Goal: Task Accomplishment & Management: Use online tool/utility

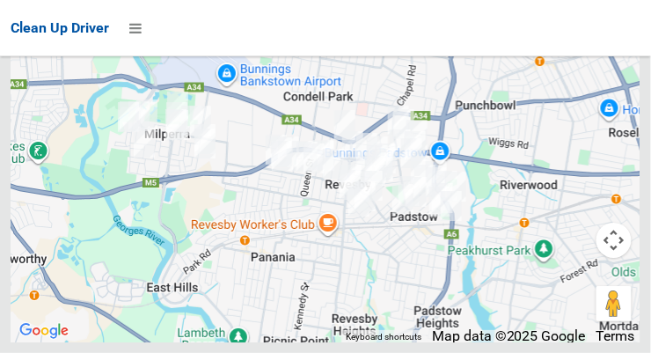
scroll to position [13168, 0]
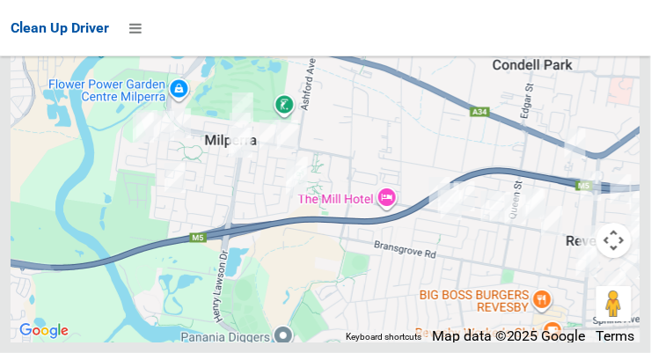
scroll to position [13167, 0]
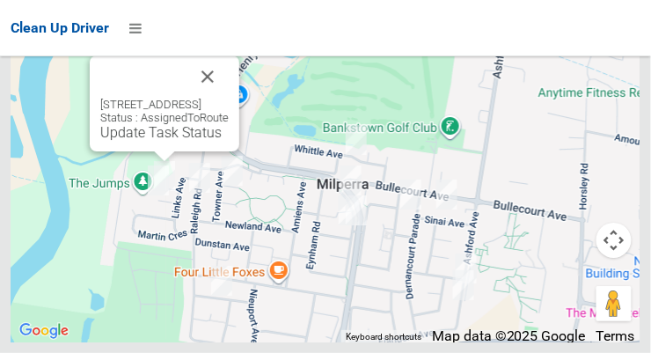
click at [229, 98] on button "Close" at bounding box center [207, 76] width 42 height 42
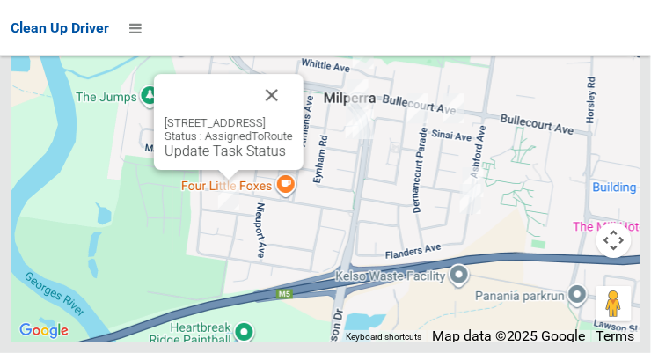
click at [293, 116] on button "Close" at bounding box center [272, 95] width 42 height 42
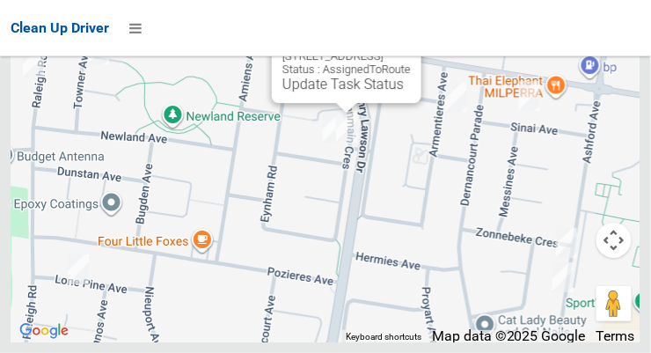
click at [411, 49] on button "Close" at bounding box center [389, 28] width 42 height 42
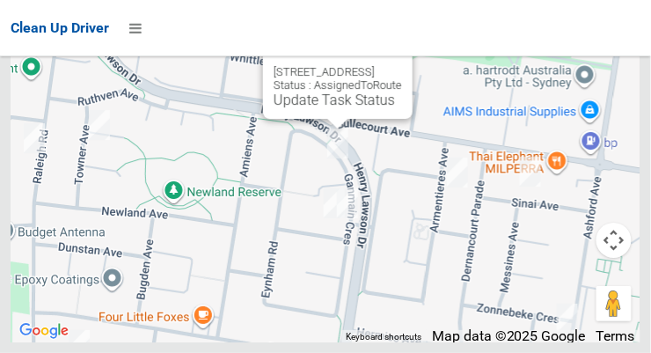
click at [402, 65] on button "Close" at bounding box center [381, 44] width 42 height 42
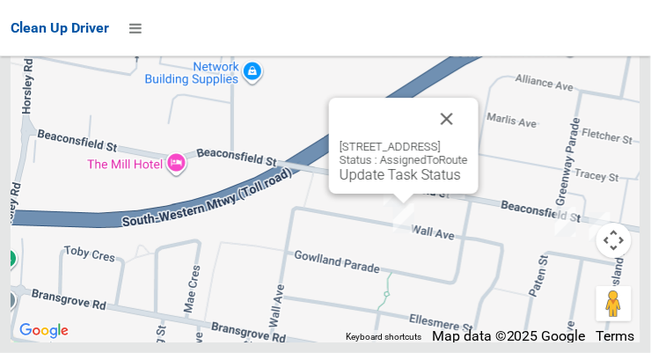
click at [468, 140] on button "Close" at bounding box center [447, 119] width 42 height 42
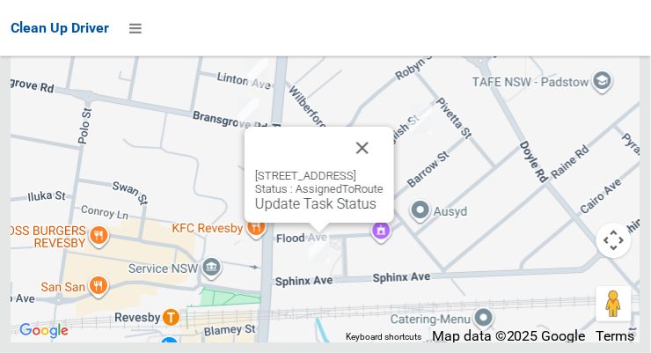
click at [383, 169] on button "Close" at bounding box center [362, 148] width 42 height 42
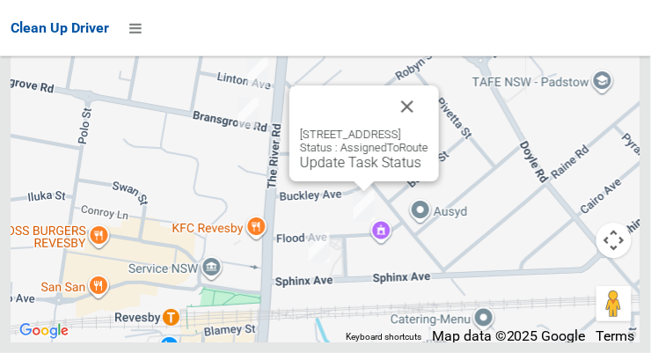
click at [428, 127] on button "Close" at bounding box center [407, 106] width 42 height 42
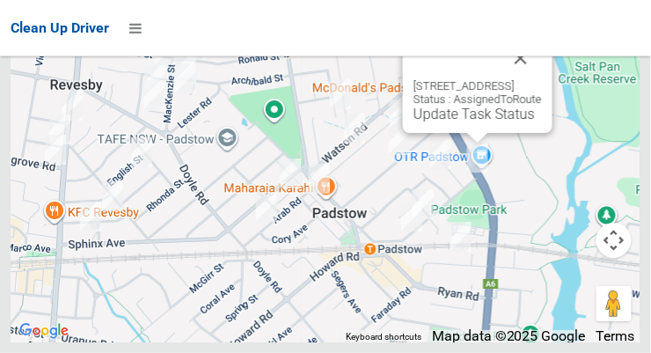
click at [542, 79] on button "Close" at bounding box center [520, 58] width 42 height 42
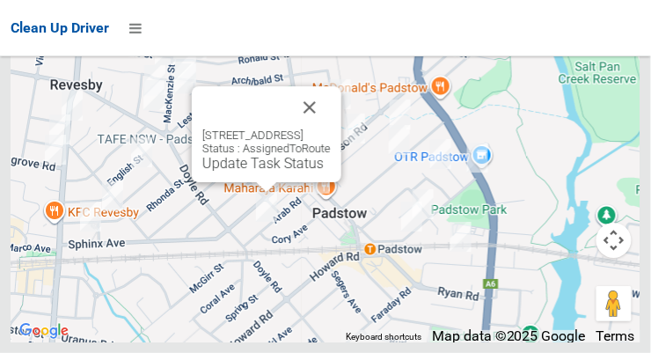
click at [331, 128] on button "Close" at bounding box center [309, 107] width 42 height 42
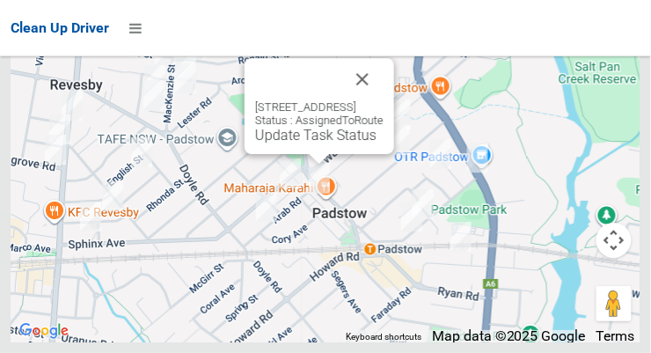
click at [383, 100] on button "Close" at bounding box center [362, 79] width 42 height 42
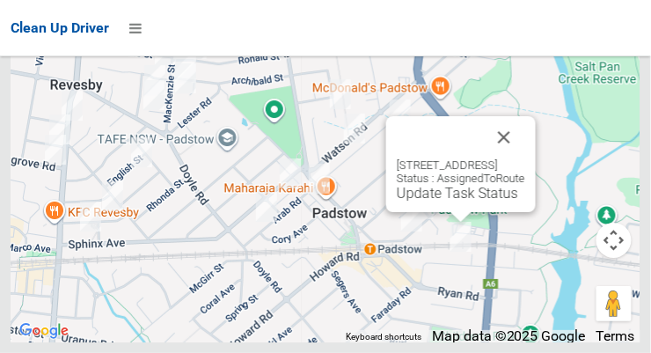
click at [525, 158] on button "Close" at bounding box center [504, 137] width 42 height 42
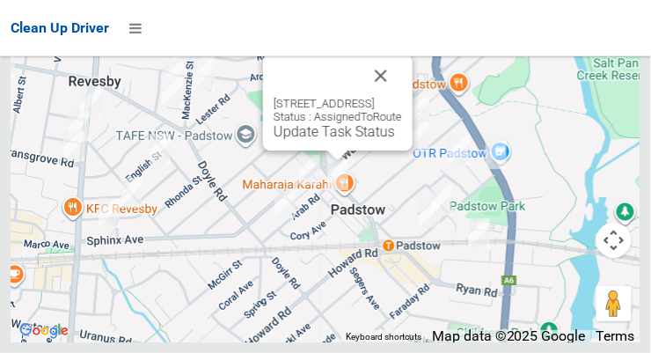
click at [402, 97] on button "Close" at bounding box center [381, 76] width 42 height 42
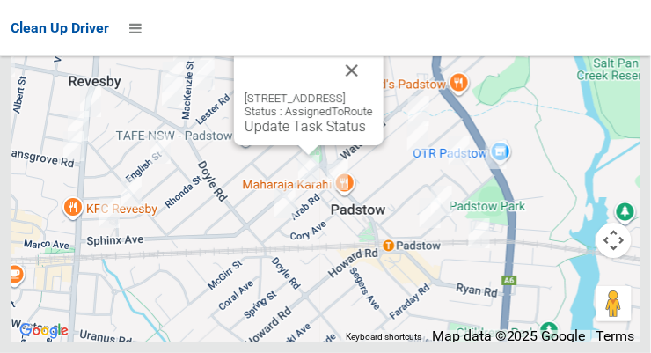
click at [373, 91] on button "Close" at bounding box center [352, 70] width 42 height 42
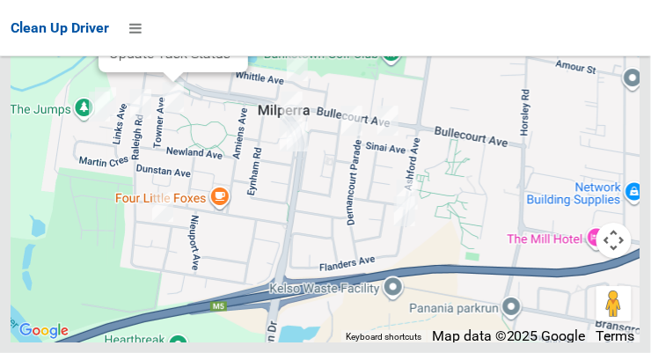
click at [164, 62] on link "Update Task Status" at bounding box center [169, 53] width 121 height 17
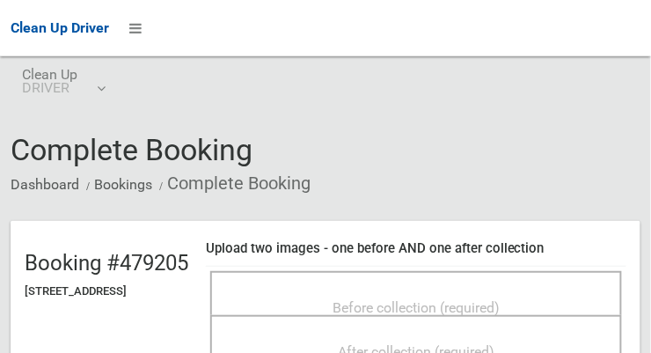
click at [380, 307] on span "Before collection (required)" at bounding box center [415, 307] width 167 height 17
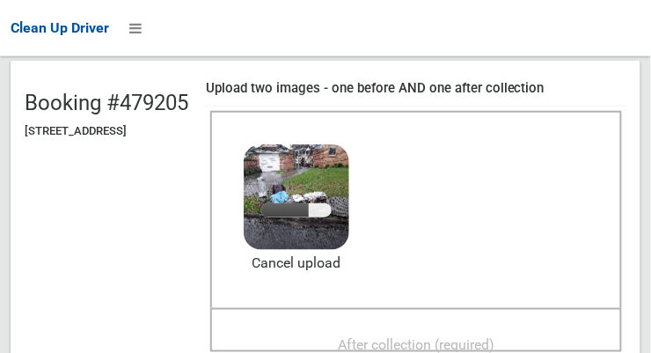
scroll to position [164, 0]
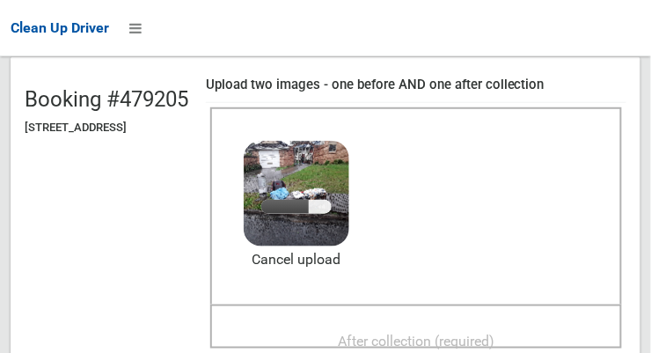
click at [460, 324] on div "After collection (required)" at bounding box center [415, 340] width 373 height 33
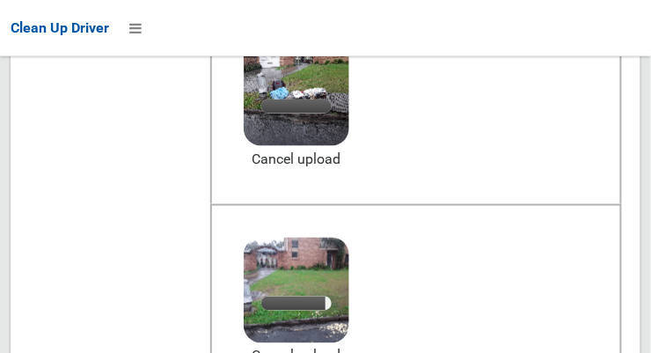
scroll to position [275, 0]
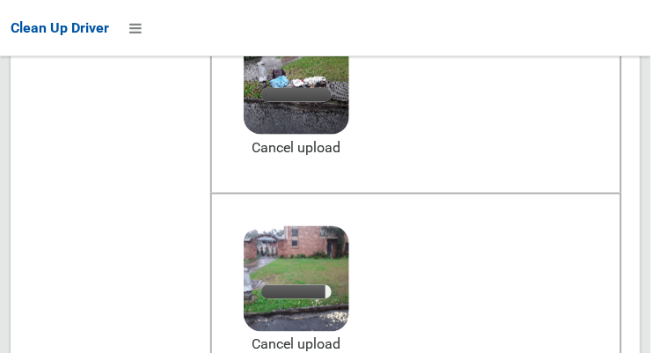
click at [640, 196] on header "Booking #479205 2 Sadlier Avenue, MILPERRA NSW 2214 Upload two images - one bef…" at bounding box center [326, 185] width 630 height 481
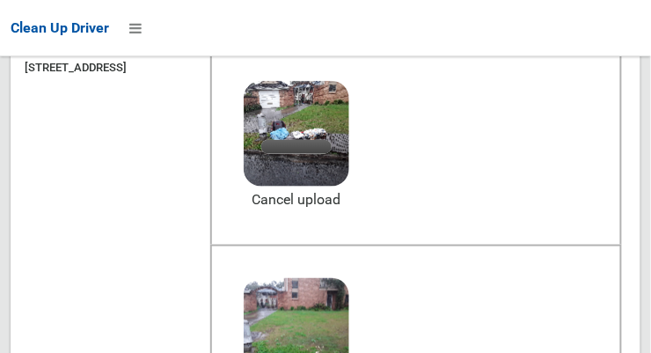
scroll to position [222, 0]
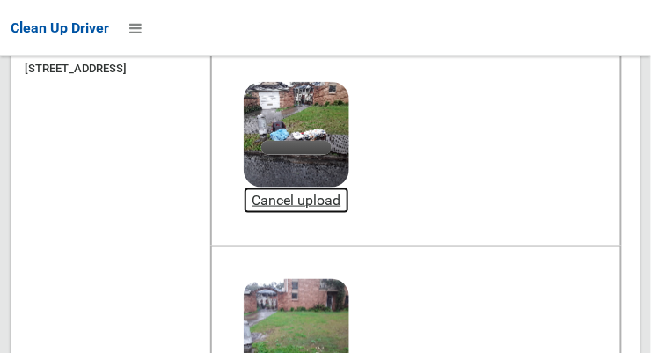
click at [349, 204] on link "Cancel upload" at bounding box center [297, 200] width 106 height 26
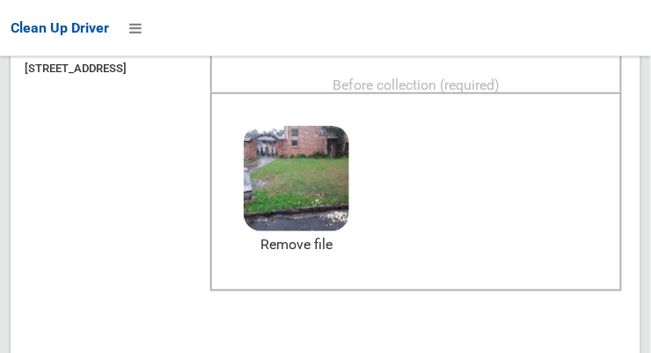
click at [479, 88] on span "Before collection (required)" at bounding box center [415, 84] width 167 height 17
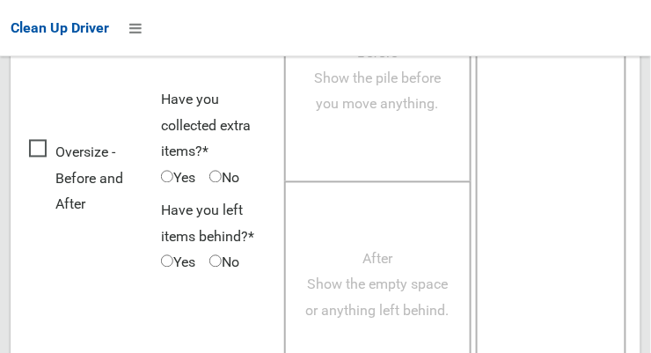
scroll to position [1590, 0]
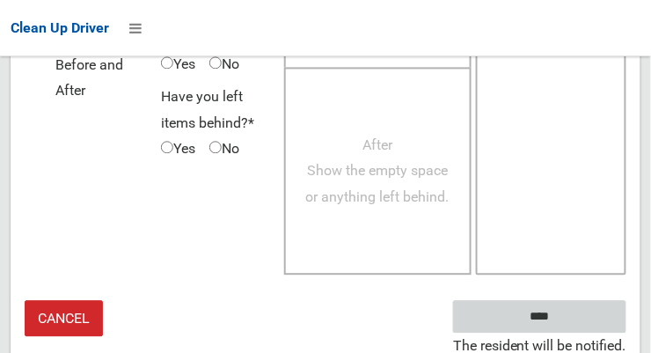
click at [580, 302] on input "****" at bounding box center [539, 316] width 173 height 33
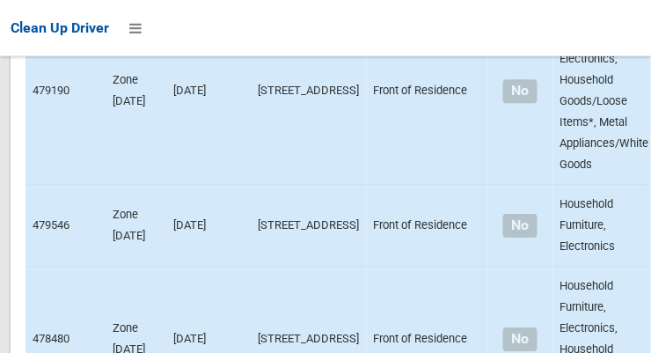
scroll to position [13168, 0]
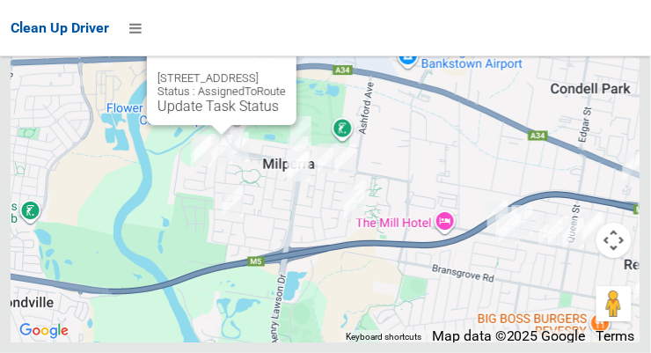
click at [211, 114] on link "Update Task Status" at bounding box center [217, 106] width 121 height 17
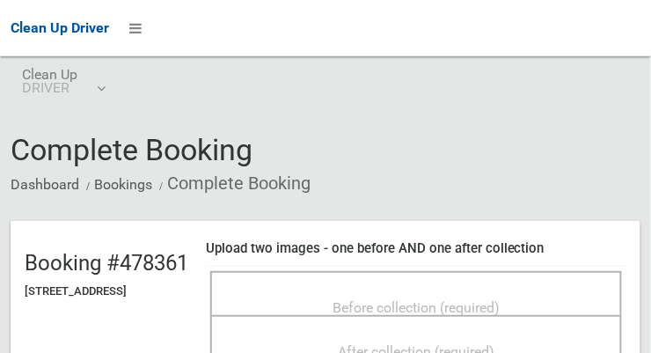
click at [456, 299] on span "Before collection (required)" at bounding box center [415, 307] width 167 height 17
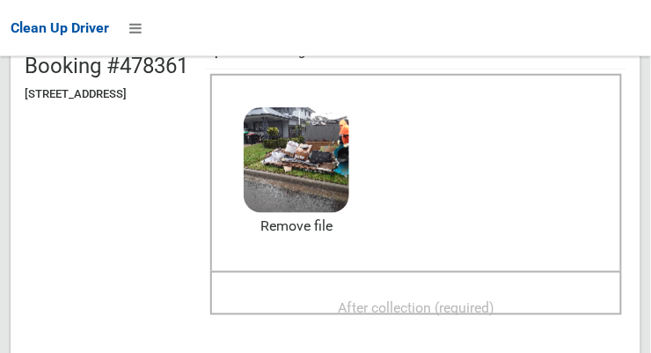
scroll to position [194, 0]
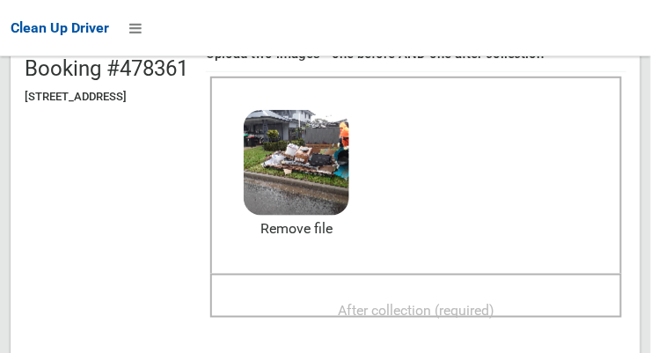
click at [476, 303] on span "After collection (required)" at bounding box center [416, 310] width 156 height 17
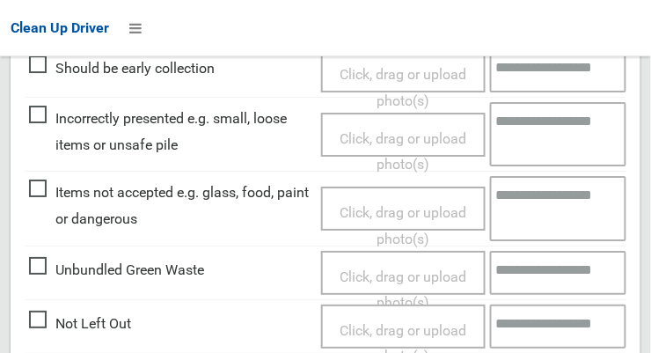
scroll to position [1590, 0]
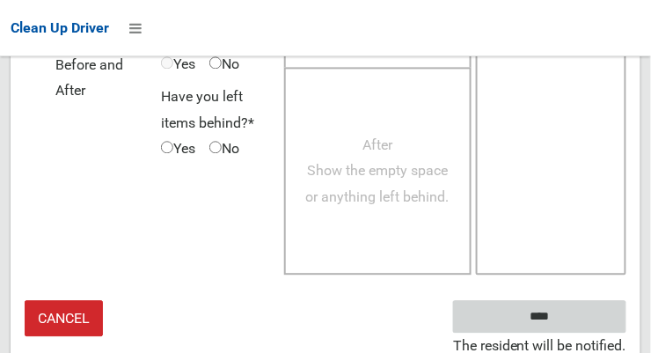
click at [583, 314] on input "****" at bounding box center [539, 316] width 173 height 33
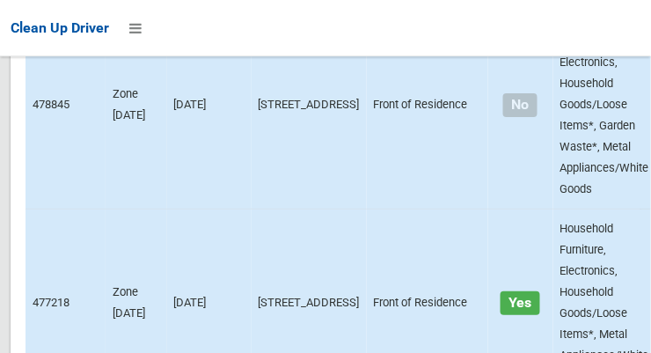
scroll to position [13168, 0]
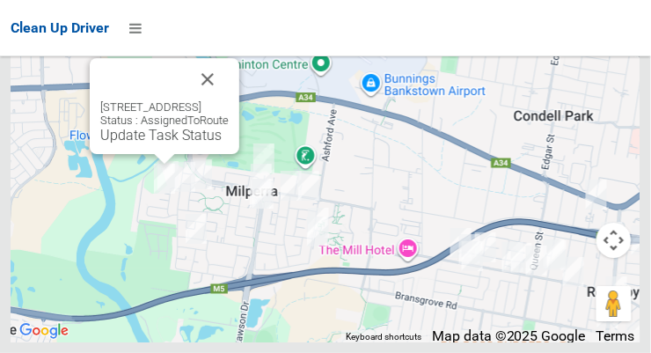
click at [161, 143] on link "Update Task Status" at bounding box center [160, 135] width 121 height 17
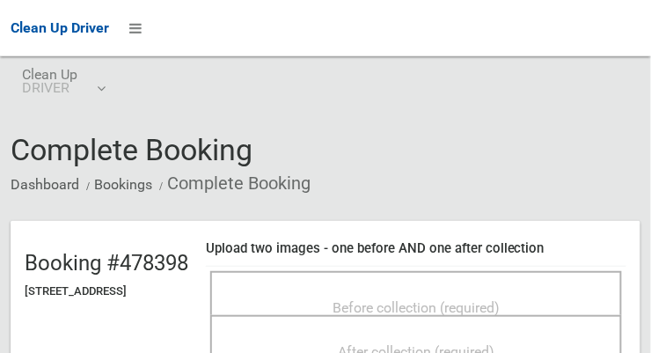
click at [452, 301] on span "Before collection (required)" at bounding box center [415, 307] width 167 height 17
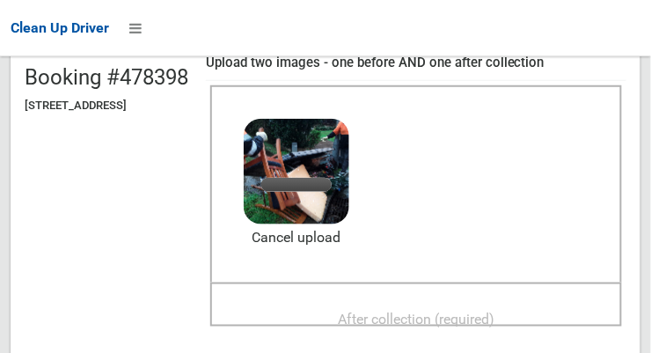
scroll to position [184, 0]
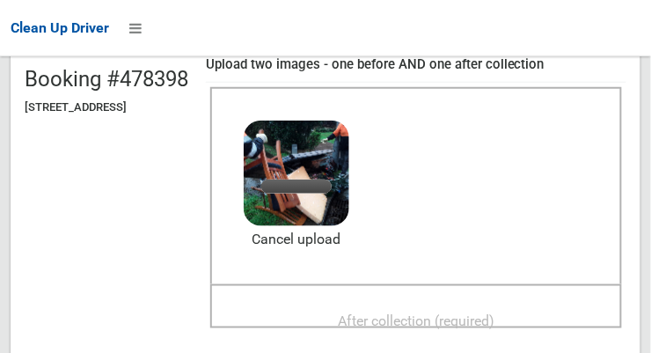
click at [458, 315] on span "After collection (required)" at bounding box center [416, 320] width 156 height 17
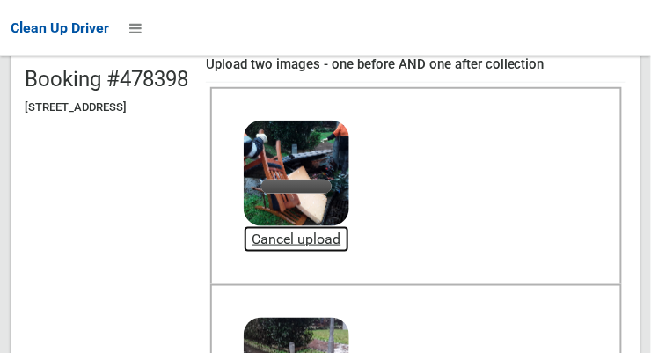
click at [349, 241] on link "Cancel upload" at bounding box center [297, 239] width 106 height 26
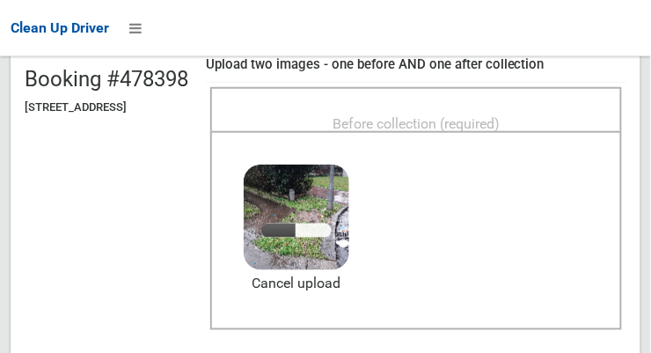
click at [489, 125] on span "Before collection (required)" at bounding box center [415, 123] width 167 height 17
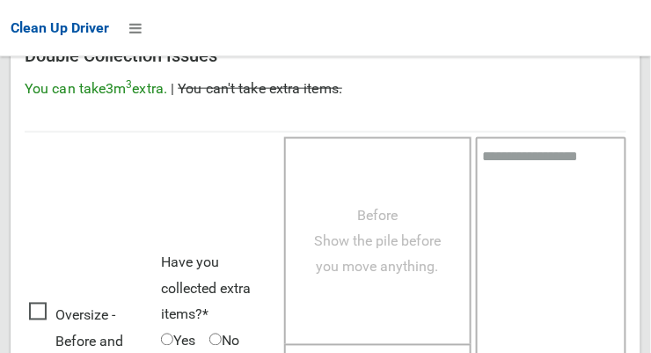
scroll to position [1590, 0]
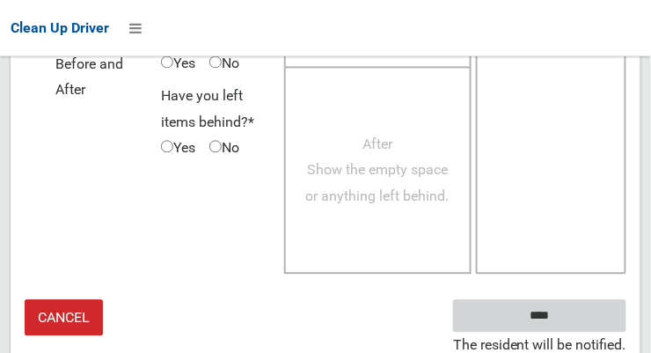
click at [594, 306] on input "****" at bounding box center [539, 316] width 173 height 33
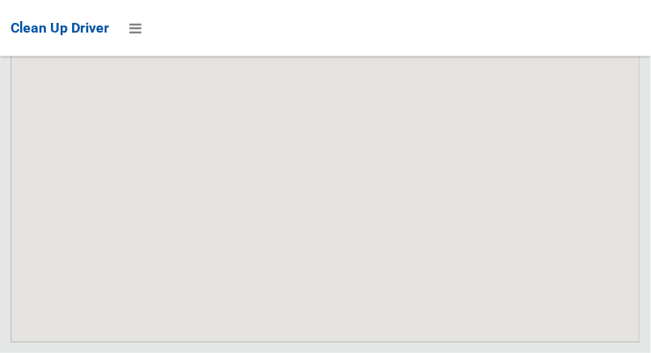
scroll to position [13168, 0]
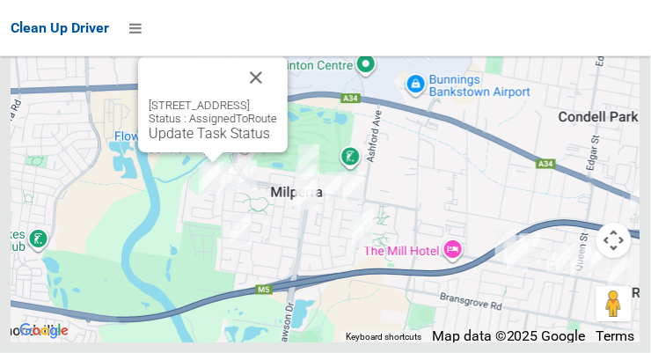
click at [226, 142] on link "Update Task Status" at bounding box center [209, 133] width 121 height 17
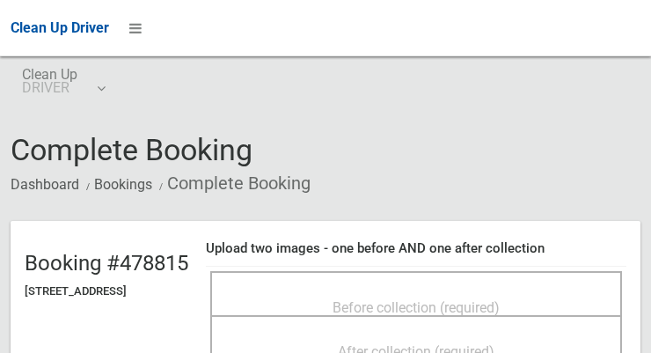
scroll to position [651, 0]
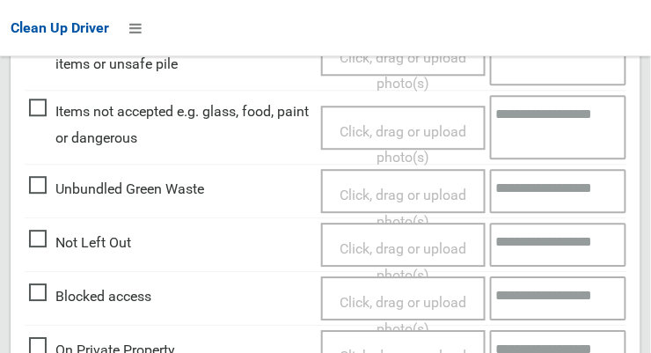
click at [438, 243] on span "Click, drag or upload photo(s)" at bounding box center [402, 261] width 127 height 43
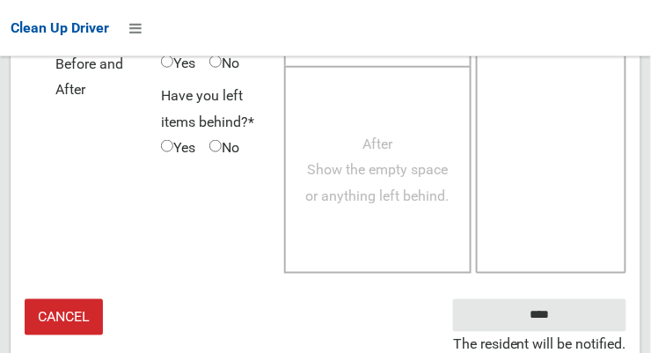
scroll to position [1283, 0]
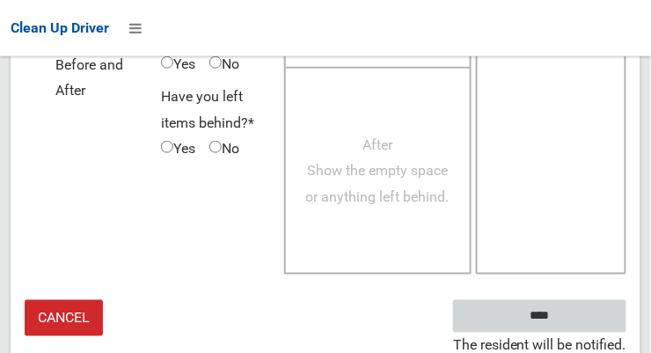
click at [565, 311] on input "****" at bounding box center [539, 316] width 173 height 33
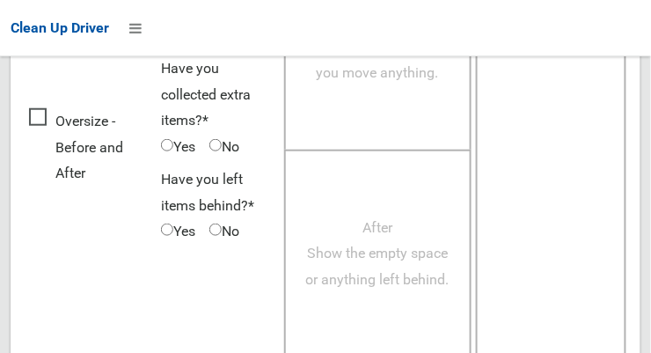
scroll to position [1284, 0]
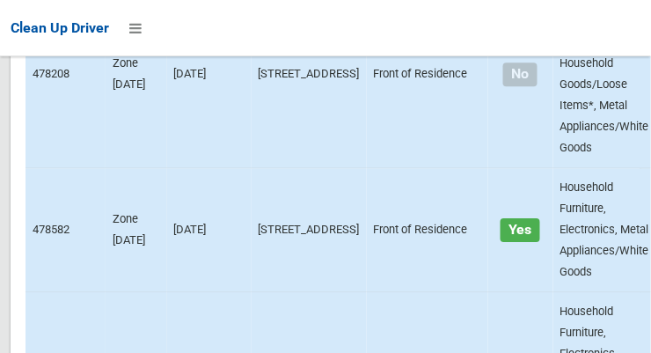
scroll to position [13167, 0]
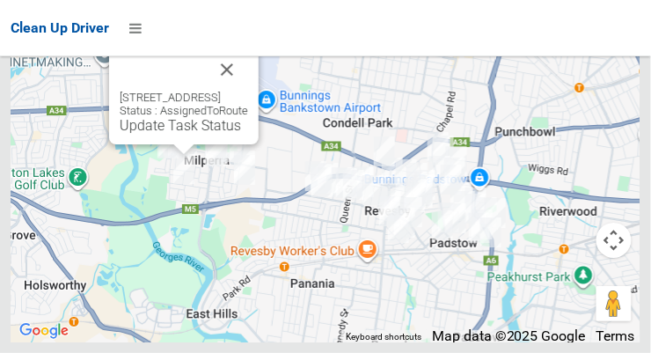
click at [159, 134] on link "Update Task Status" at bounding box center [180, 125] width 121 height 17
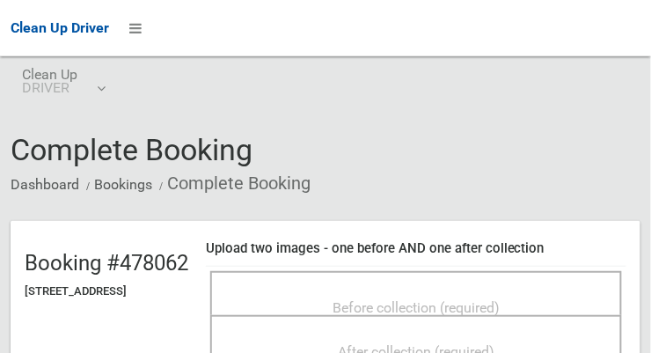
click at [451, 299] on span "Before collection (required)" at bounding box center [415, 307] width 167 height 17
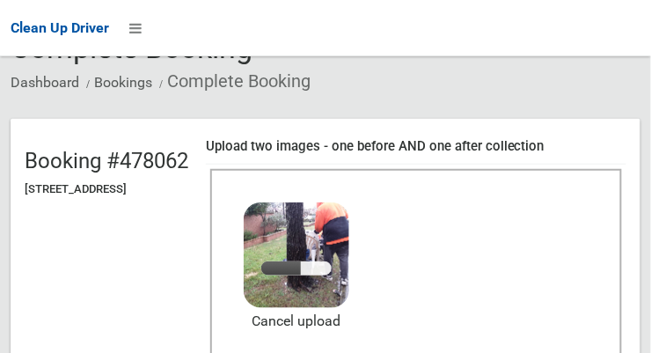
scroll to position [143, 0]
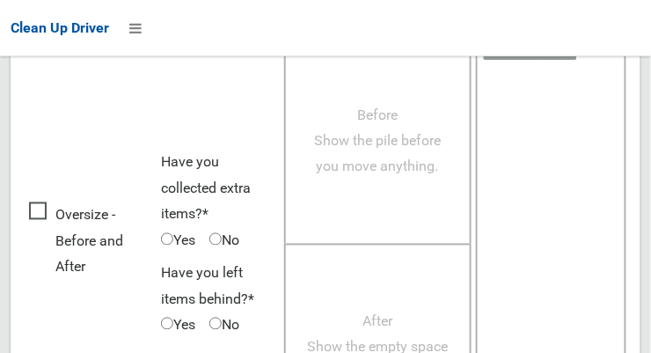
scroll to position [1590, 0]
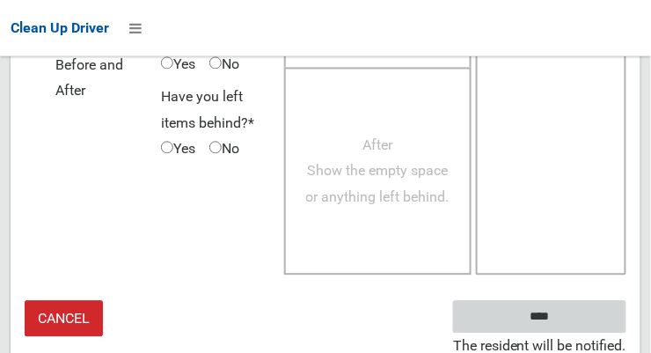
click at [565, 316] on input "****" at bounding box center [539, 316] width 173 height 33
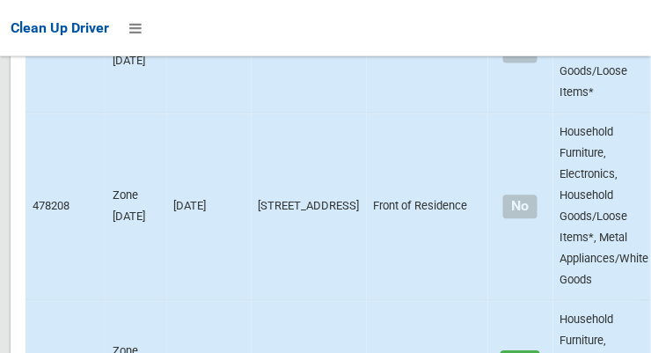
scroll to position [13168, 0]
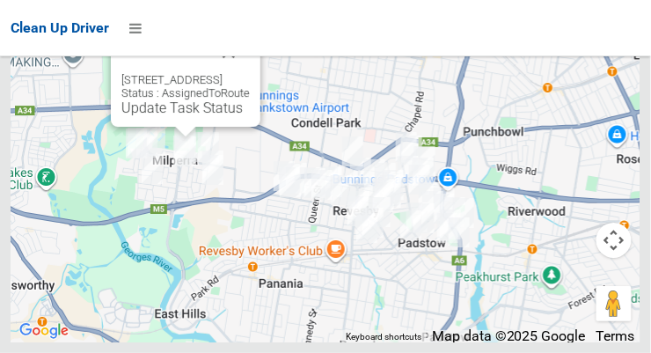
click at [250, 73] on button "Close" at bounding box center [228, 52] width 42 height 42
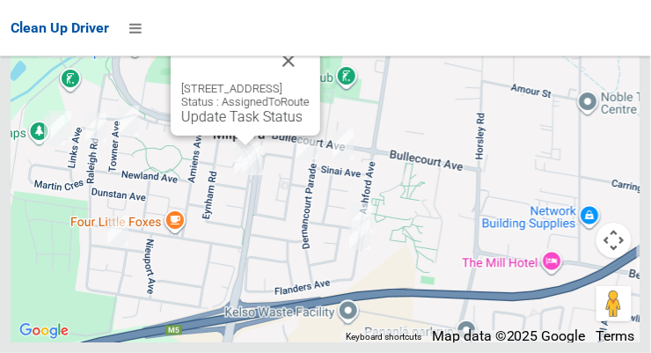
click at [237, 125] on link "Update Task Status" at bounding box center [241, 116] width 121 height 17
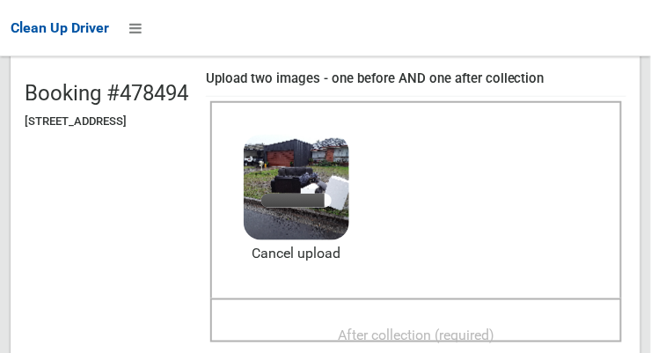
scroll to position [171, 0]
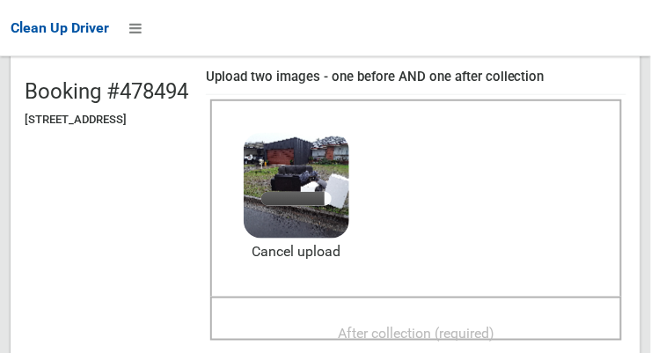
click at [473, 324] on span "After collection (required)" at bounding box center [416, 332] width 156 height 17
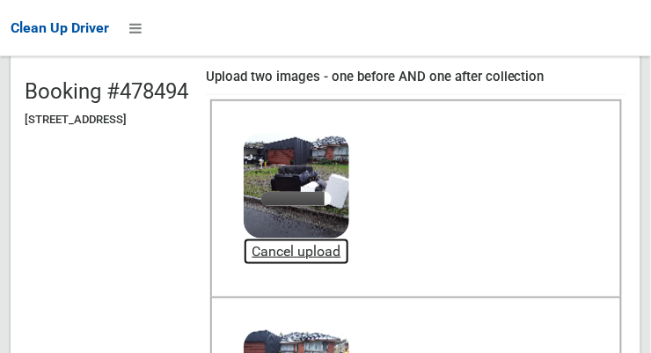
click at [349, 249] on link "Cancel upload" at bounding box center [297, 251] width 106 height 26
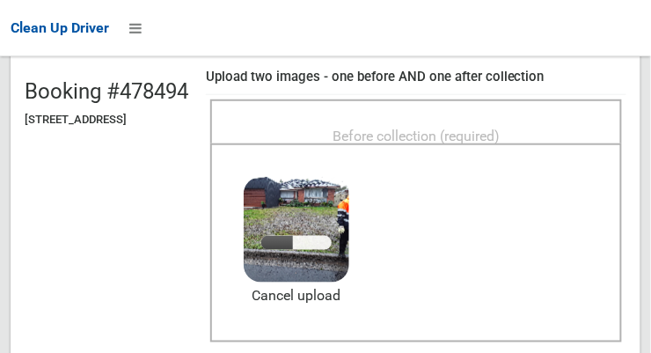
click at [478, 127] on span "Before collection (required)" at bounding box center [415, 135] width 167 height 17
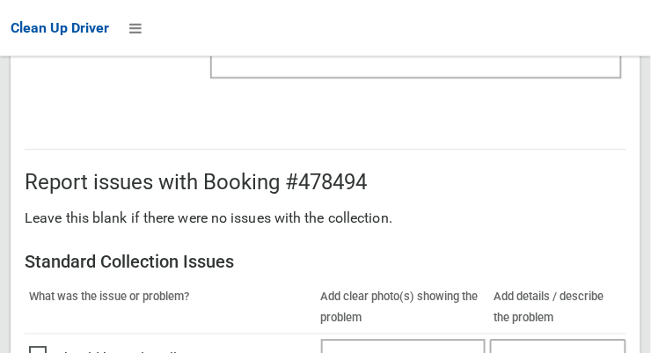
scroll to position [1590, 0]
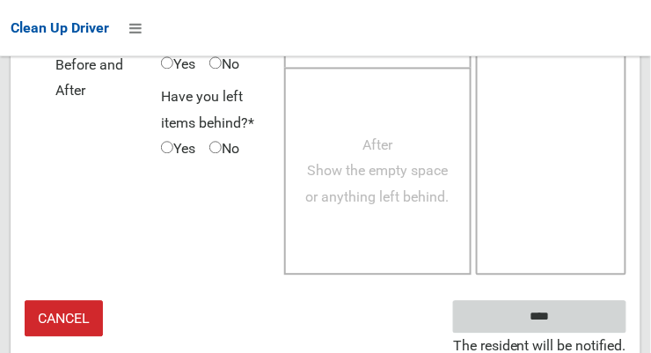
click at [573, 313] on input "****" at bounding box center [539, 316] width 173 height 33
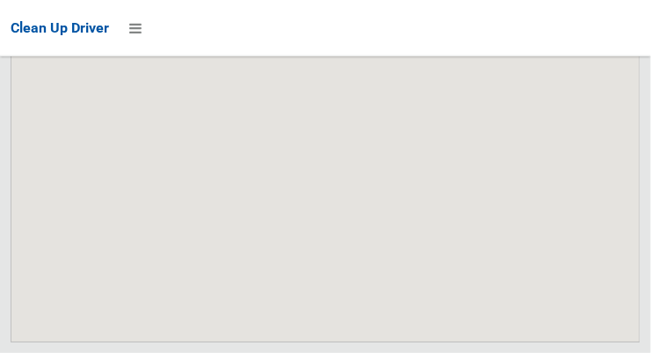
scroll to position [13167, 0]
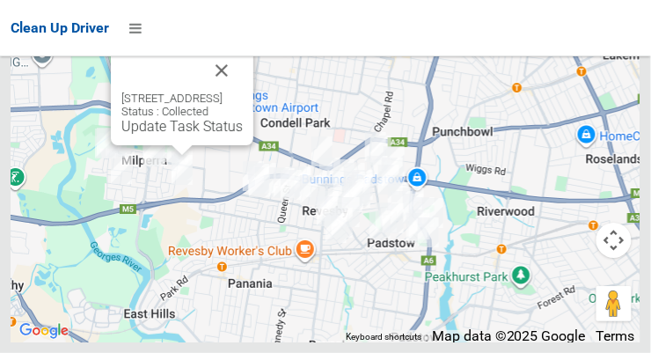
click at [243, 91] on button "Close" at bounding box center [221, 70] width 42 height 42
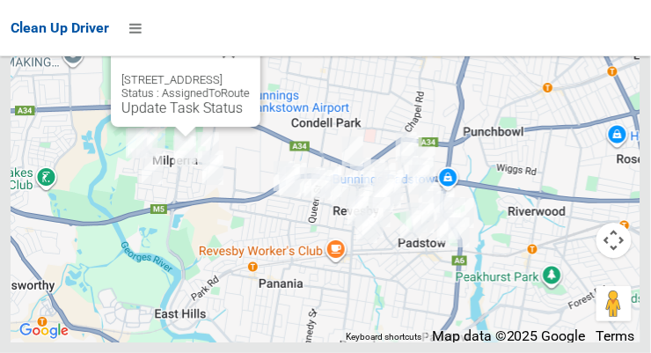
click at [180, 116] on link "Update Task Status" at bounding box center [181, 107] width 121 height 17
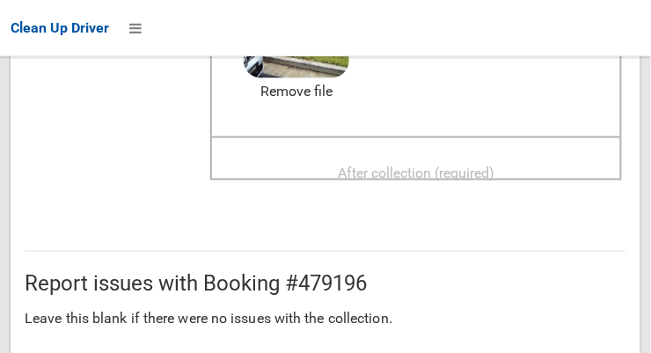
scroll to position [331, 0]
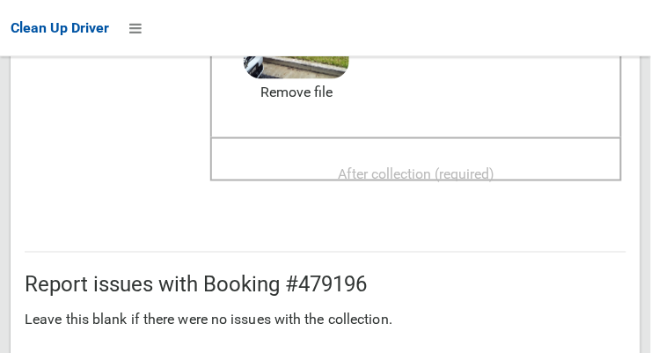
click at [494, 167] on span "After collection (required)" at bounding box center [416, 172] width 156 height 17
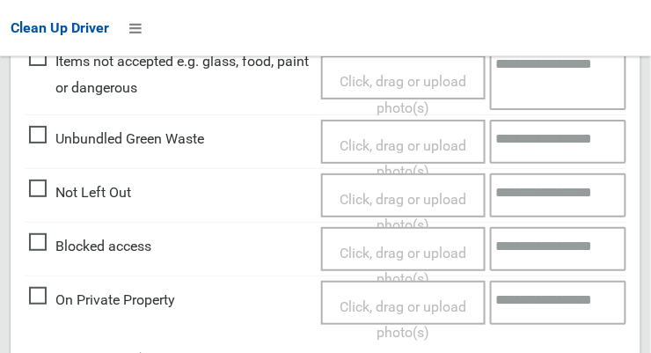
scroll to position [1590, 0]
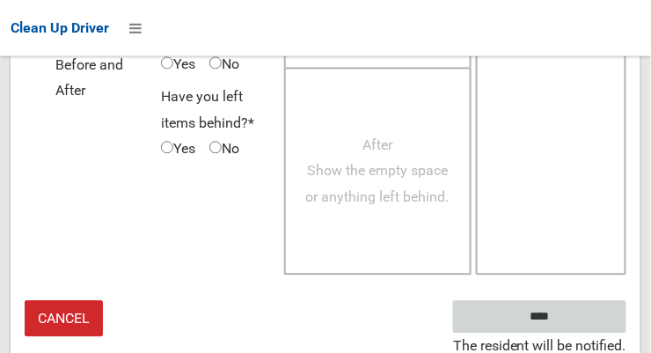
click at [586, 303] on input "****" at bounding box center [539, 316] width 173 height 33
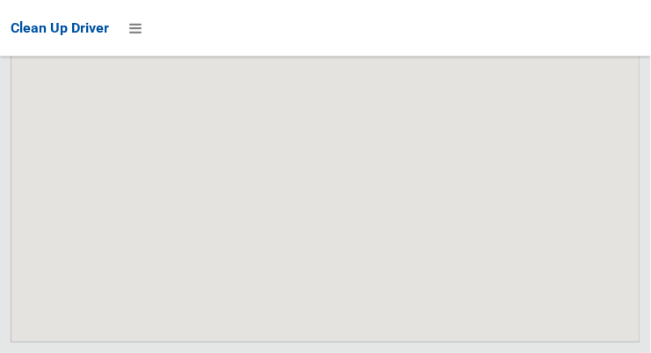
scroll to position [13167, 0]
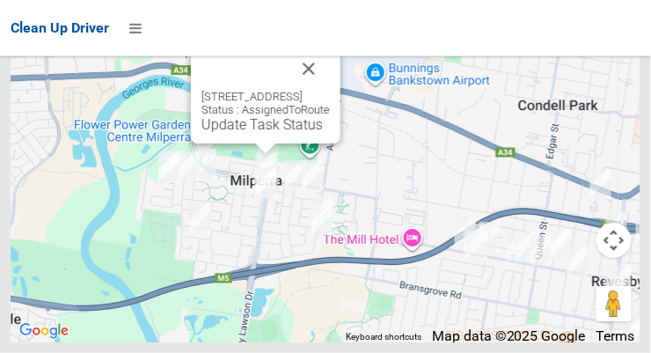
click at [264, 133] on link "Update Task Status" at bounding box center [261, 124] width 121 height 17
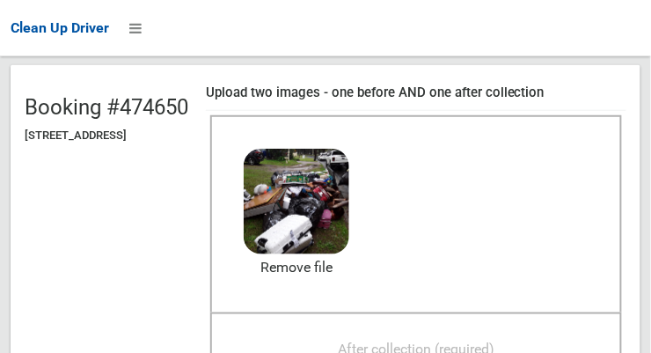
scroll to position [160, 0]
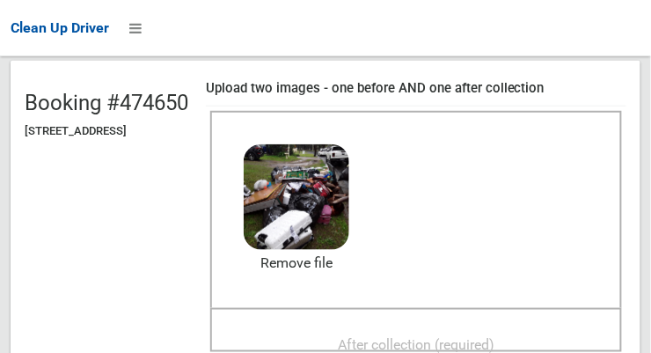
click at [469, 336] on span "After collection (required)" at bounding box center [416, 344] width 156 height 17
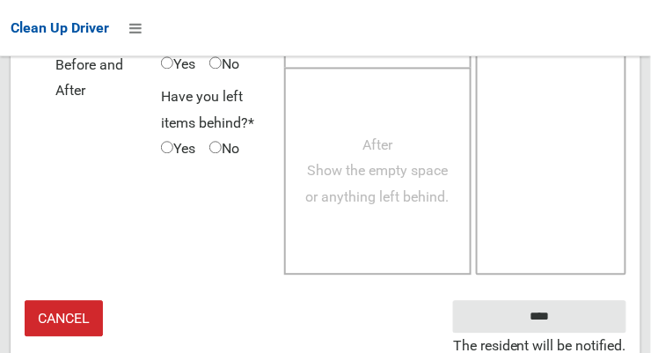
scroll to position [1589, 0]
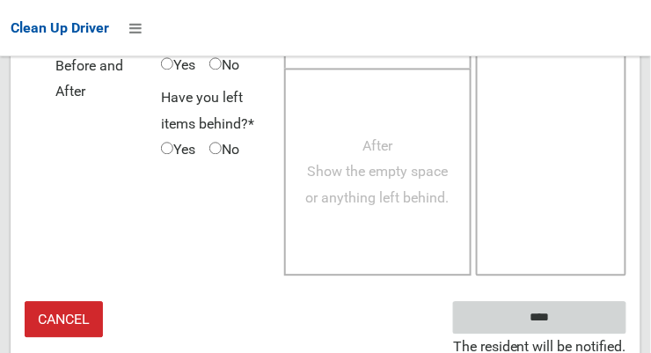
click at [597, 303] on input "****" at bounding box center [539, 317] width 173 height 33
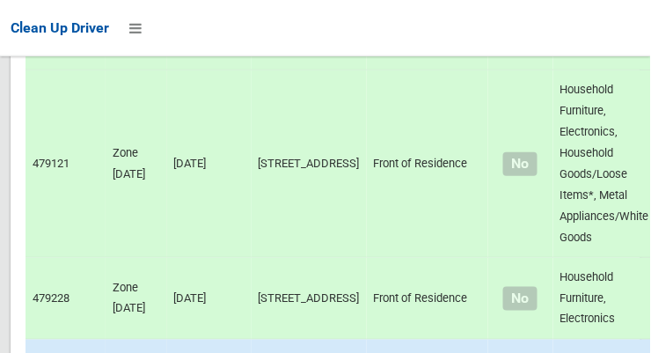
scroll to position [13167, 0]
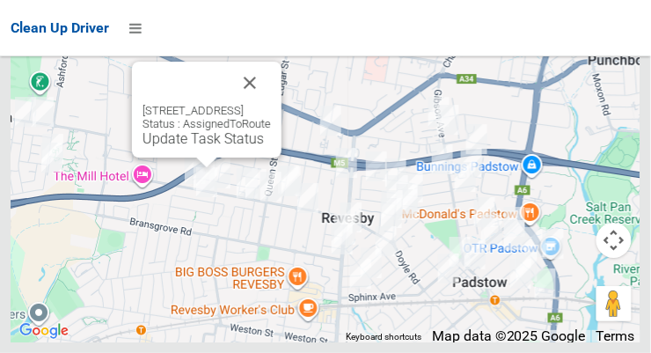
click at [215, 147] on link "Update Task Status" at bounding box center [202, 138] width 121 height 17
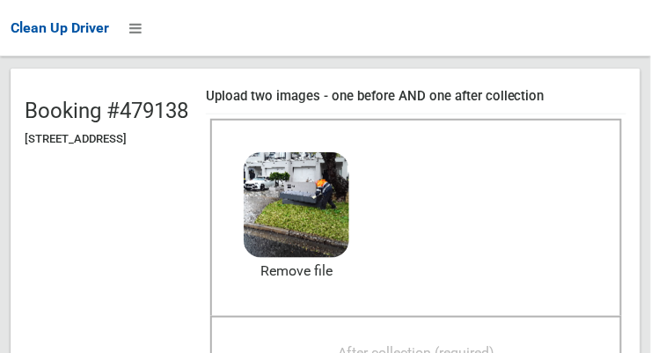
scroll to position [163, 0]
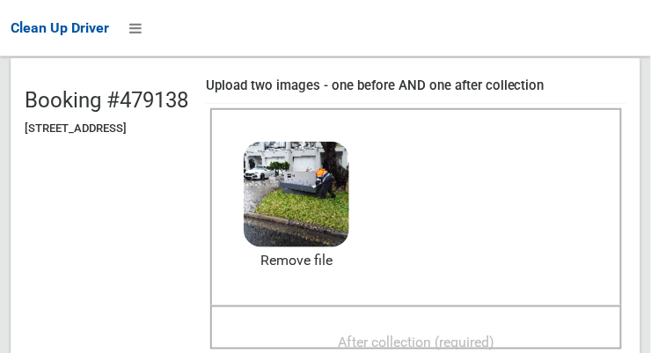
click at [471, 335] on span "After collection (required)" at bounding box center [416, 341] width 156 height 17
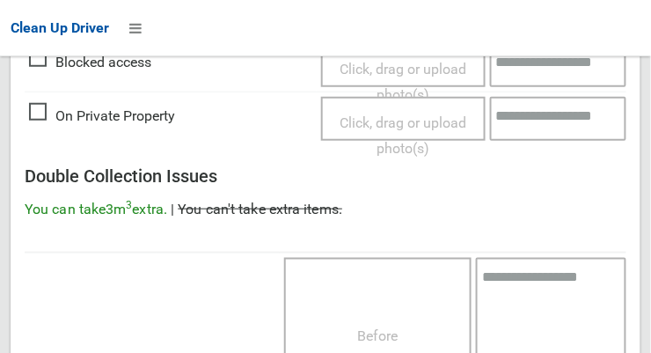
scroll to position [1590, 0]
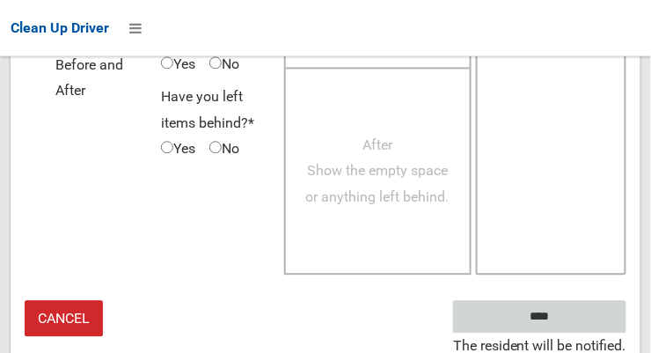
click at [599, 302] on input "****" at bounding box center [539, 316] width 173 height 33
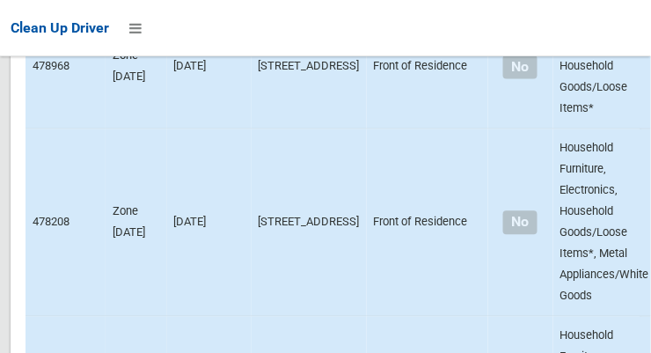
scroll to position [13167, 0]
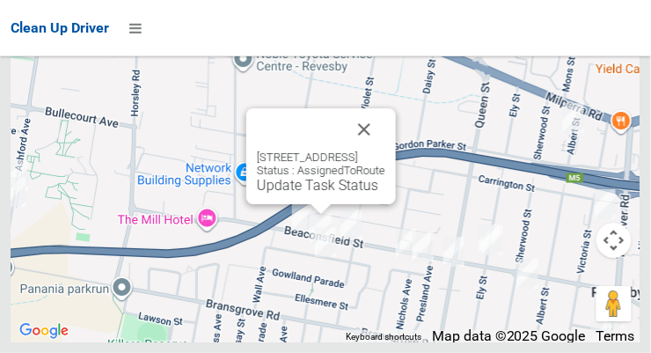
scroll to position [13165, 0]
click at [338, 193] on link "Update Task Status" at bounding box center [317, 185] width 121 height 17
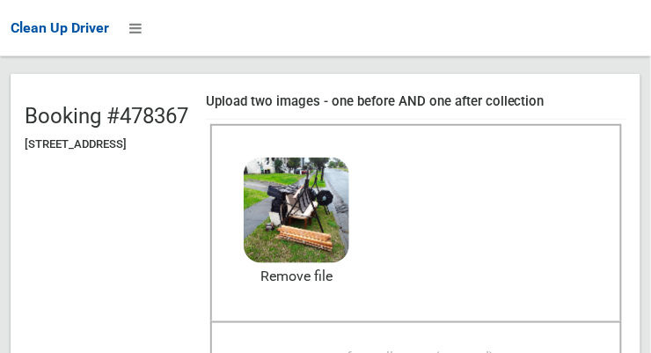
scroll to position [174, 0]
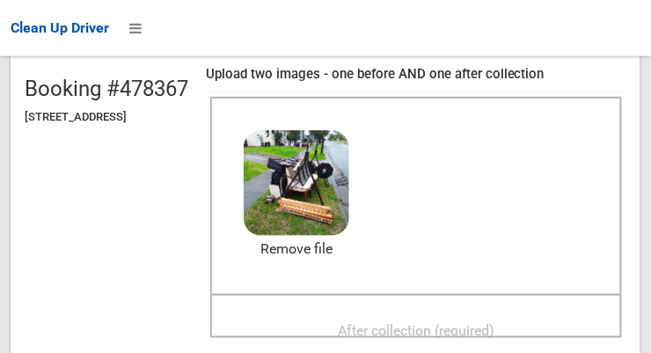
click at [469, 325] on span "After collection (required)" at bounding box center [416, 330] width 156 height 17
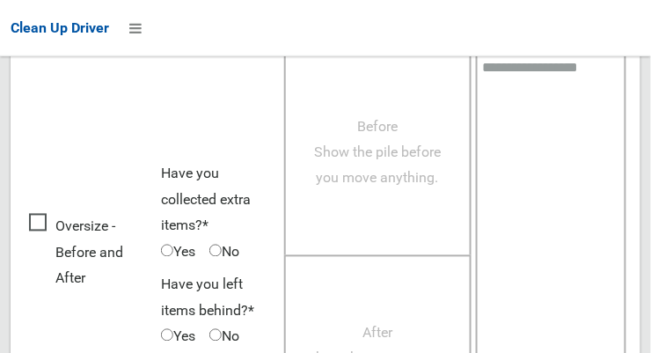
scroll to position [1590, 0]
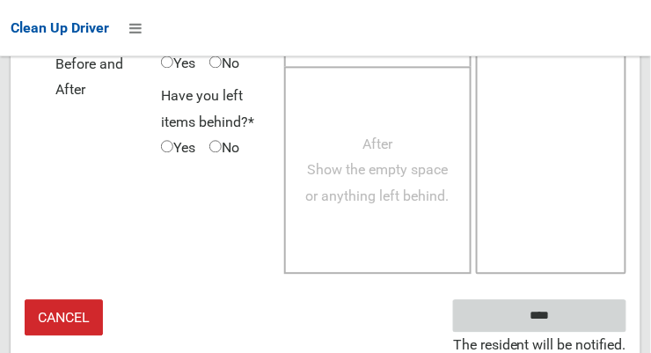
click at [577, 302] on input "****" at bounding box center [539, 316] width 173 height 33
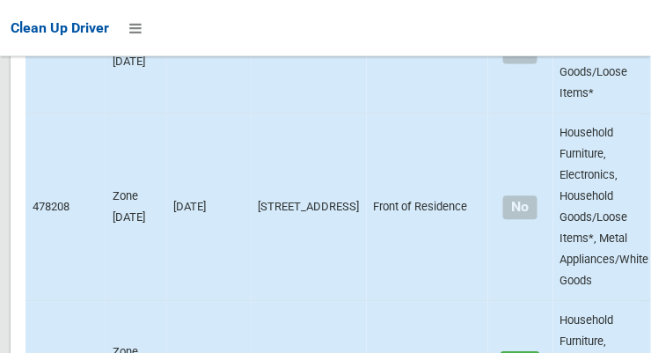
scroll to position [9123, 0]
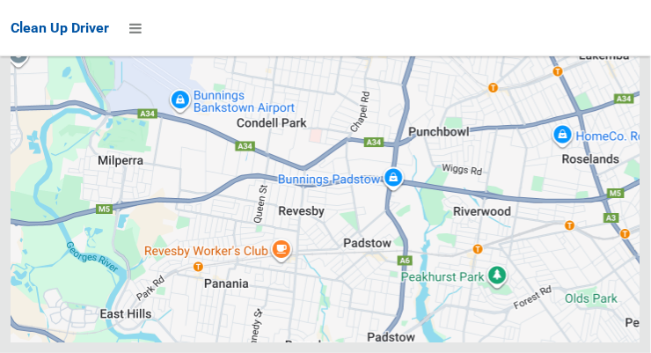
scroll to position [13167, 0]
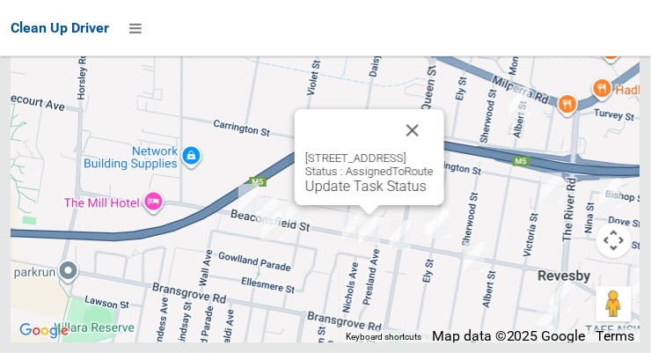
click at [433, 151] on button "Close" at bounding box center [412, 130] width 42 height 42
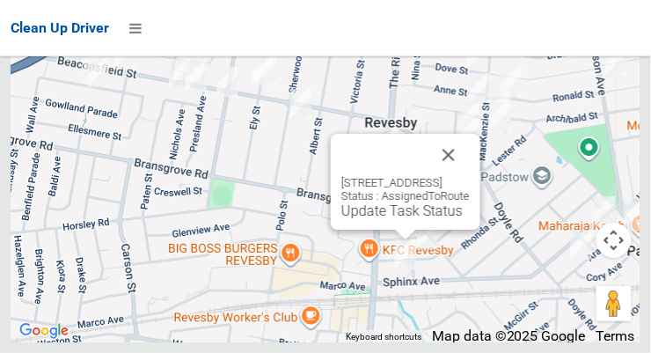
click at [469, 176] on button "Close" at bounding box center [448, 155] width 42 height 42
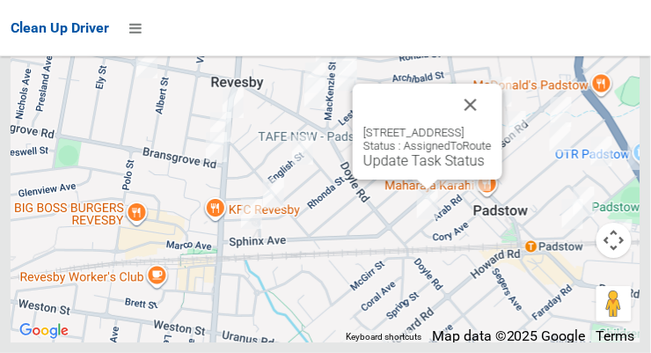
click at [491, 126] on button "Close" at bounding box center [470, 105] width 42 height 42
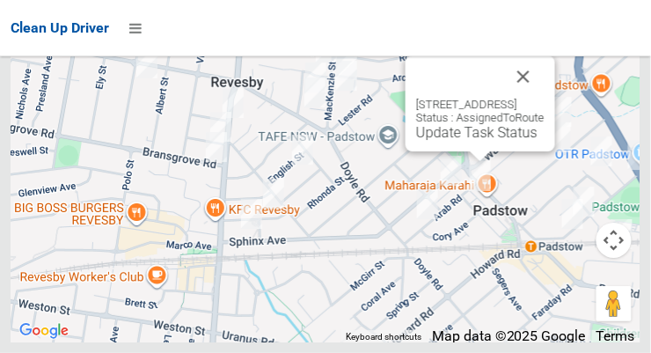
click at [544, 98] on button "Close" at bounding box center [523, 76] width 42 height 42
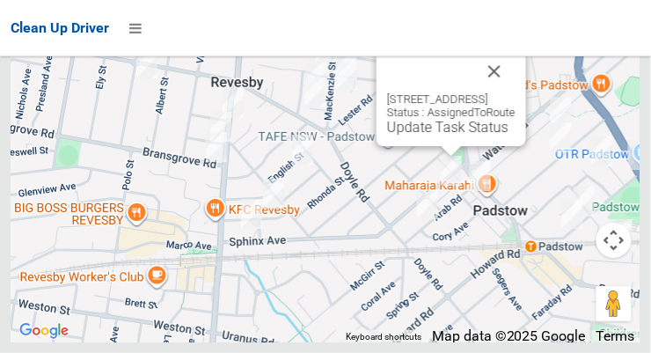
click at [515, 91] on button "Close" at bounding box center [494, 71] width 42 height 42
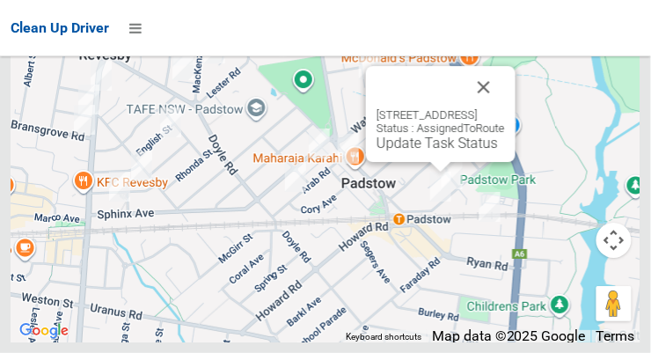
click at [505, 108] on button "Close" at bounding box center [483, 87] width 42 height 42
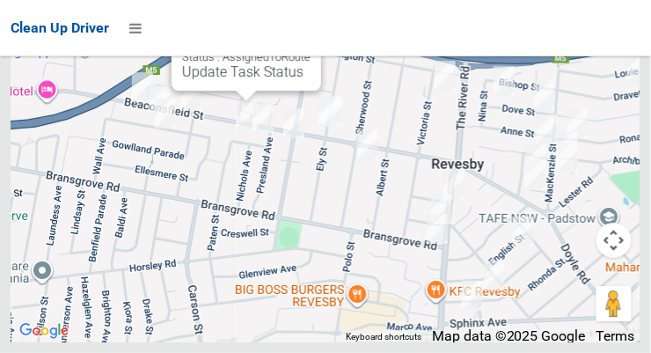
click at [249, 80] on link "Update Task Status" at bounding box center [242, 71] width 121 height 17
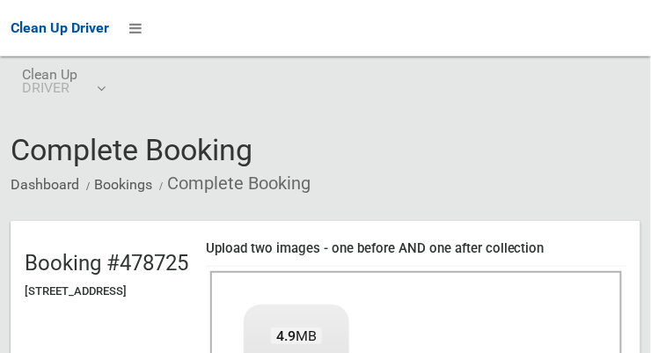
scroll to position [180, 0]
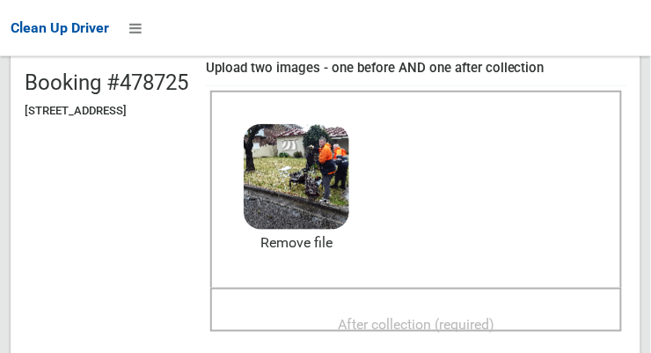
click at [379, 316] on span "After collection (required)" at bounding box center [416, 324] width 156 height 17
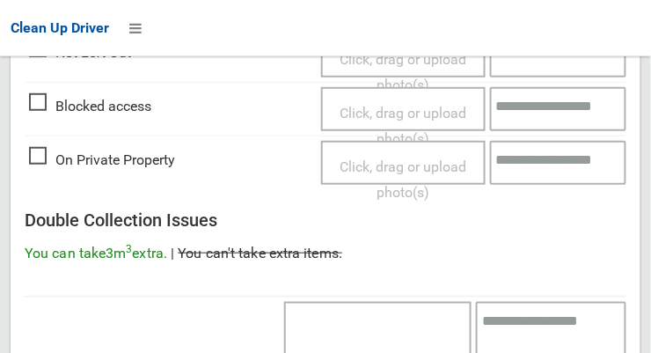
scroll to position [1590, 0]
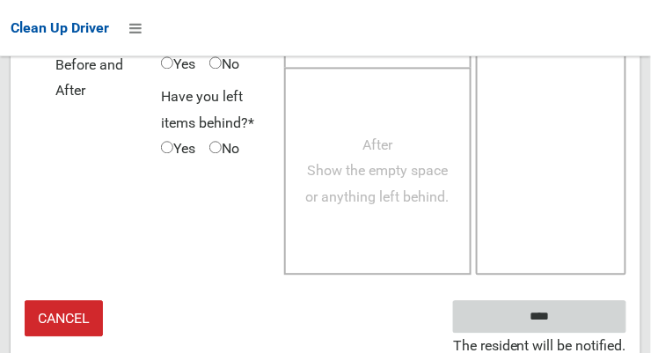
click at [593, 313] on input "****" at bounding box center [539, 316] width 173 height 33
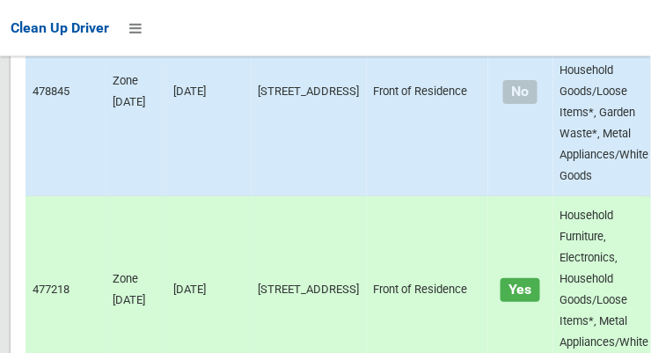
scroll to position [13167, 0]
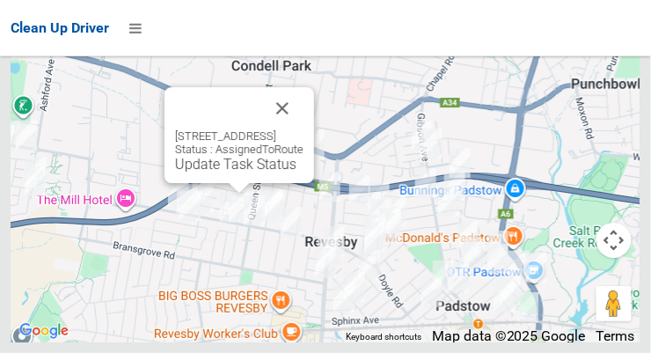
click at [242, 172] on link "Update Task Status" at bounding box center [235, 164] width 121 height 17
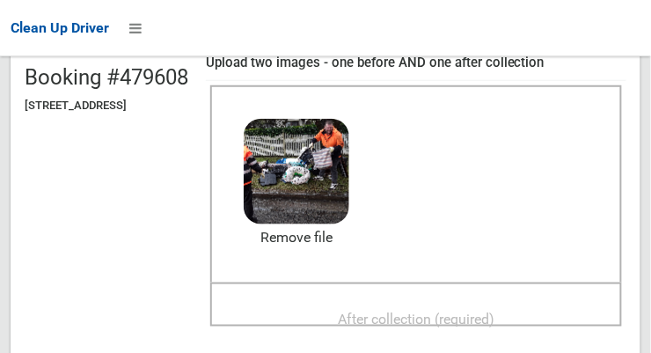
scroll to position [189, 0]
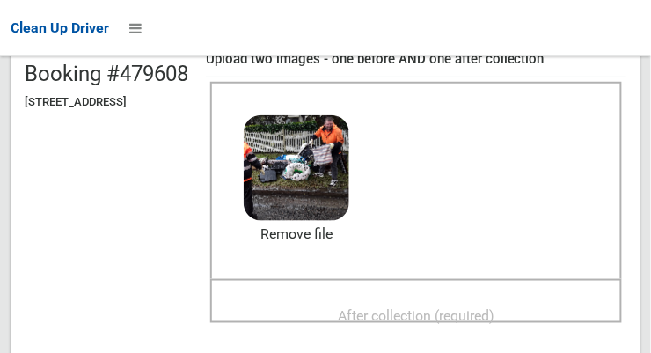
click at [471, 317] on span "After collection (required)" at bounding box center [416, 315] width 156 height 17
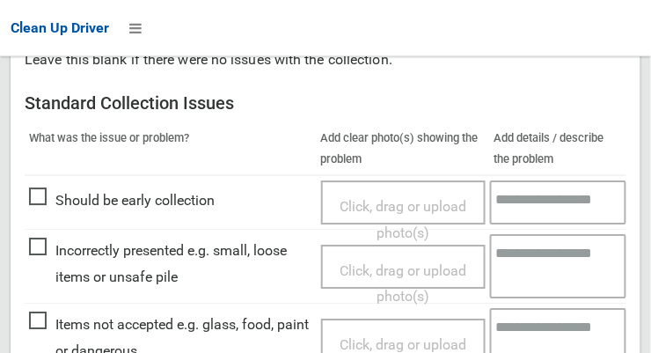
scroll to position [1590, 0]
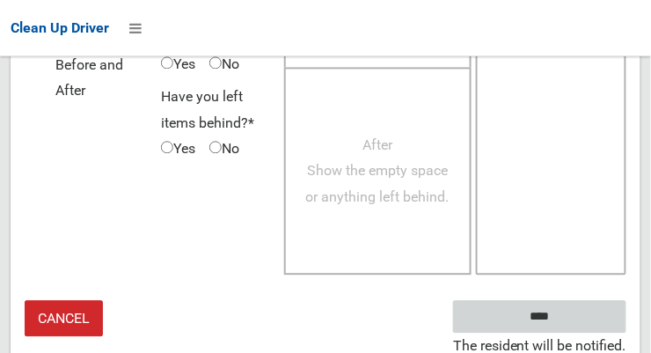
click at [586, 306] on input "****" at bounding box center [539, 316] width 173 height 33
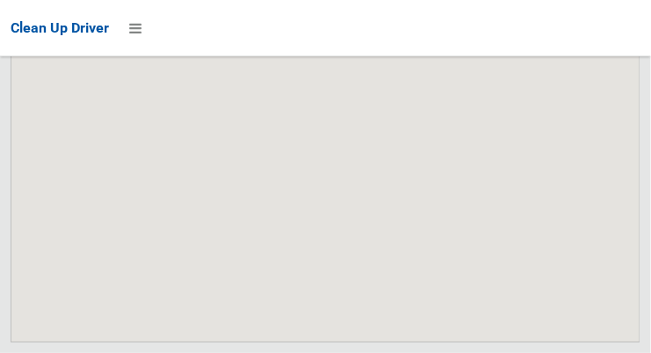
scroll to position [13167, 0]
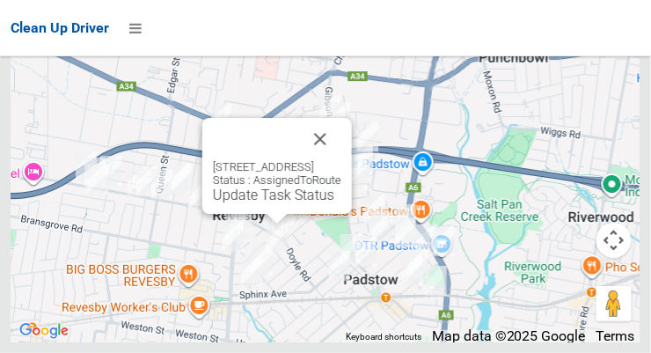
click at [273, 203] on link "Update Task Status" at bounding box center [273, 194] width 121 height 17
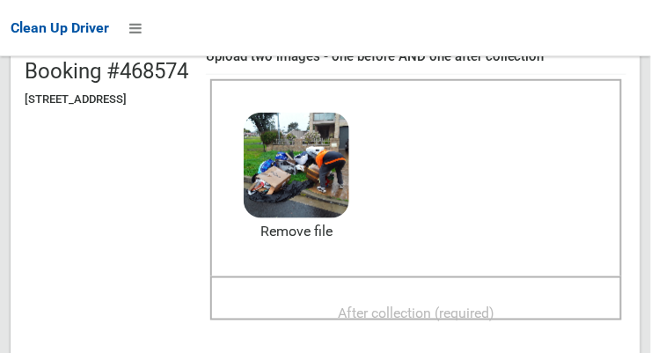
scroll to position [193, 0]
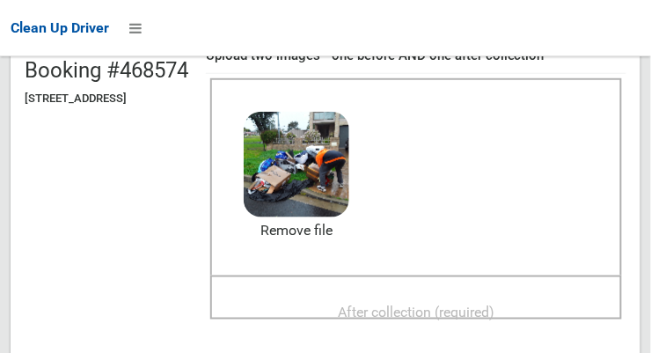
click at [492, 312] on span "After collection (required)" at bounding box center [416, 311] width 156 height 17
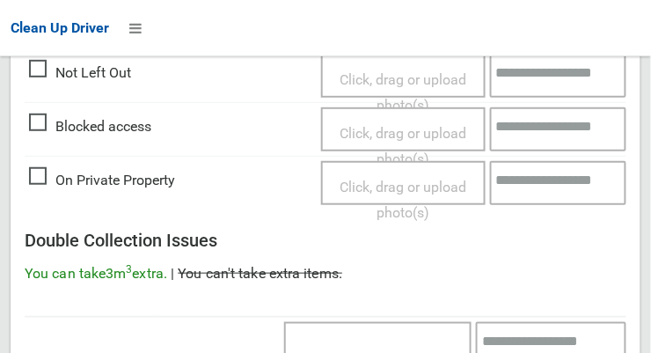
scroll to position [1590, 0]
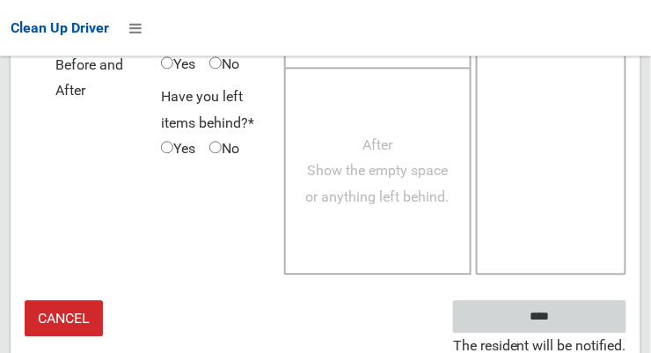
click at [595, 316] on input "****" at bounding box center [539, 316] width 173 height 33
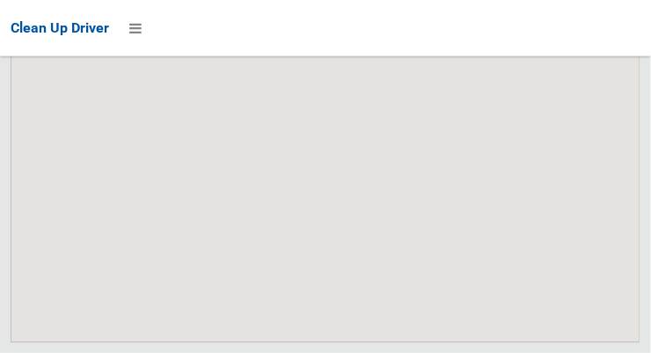
scroll to position [13168, 0]
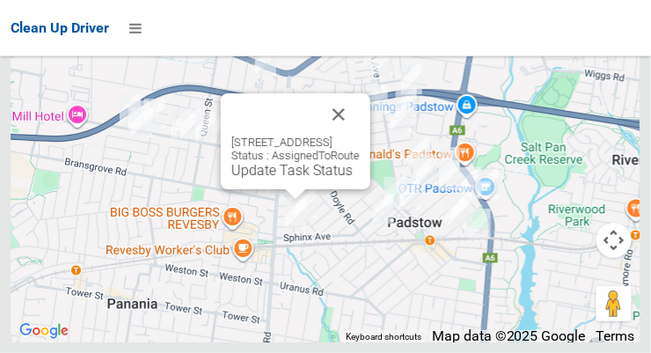
click at [360, 135] on button "Close" at bounding box center [338, 114] width 42 height 42
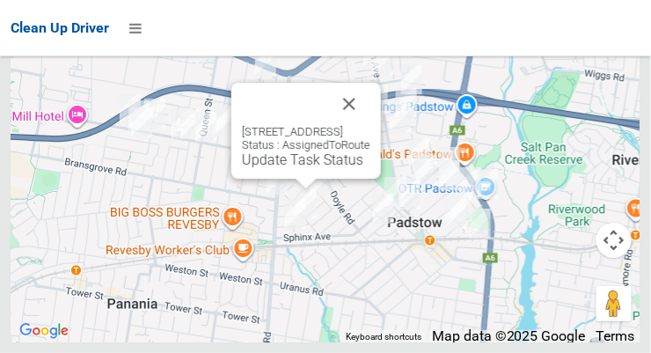
click at [306, 168] on link "Update Task Status" at bounding box center [302, 159] width 121 height 17
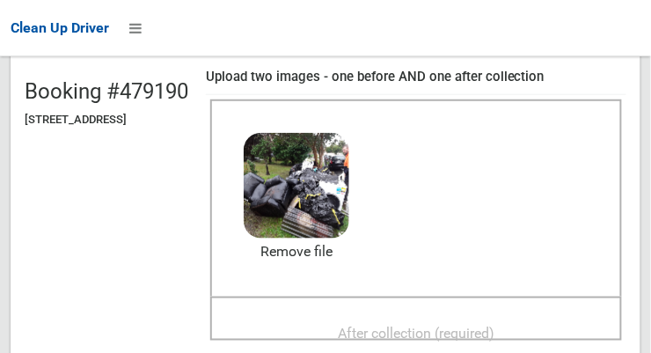
scroll to position [177, 0]
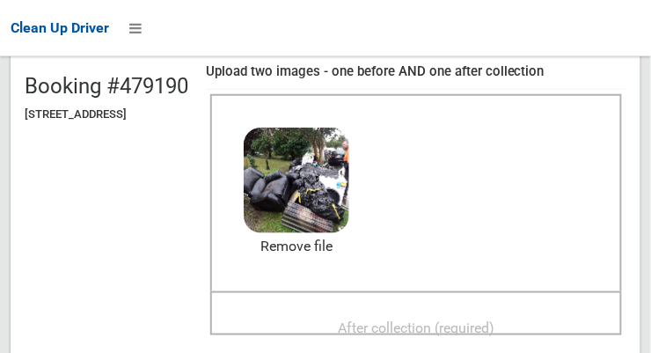
click at [479, 319] on span "After collection (required)" at bounding box center [416, 327] width 156 height 17
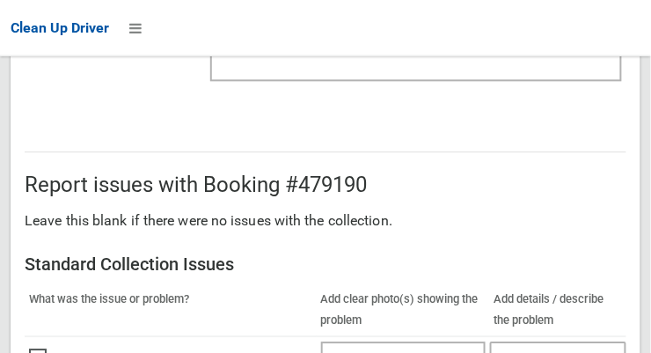
scroll to position [1590, 0]
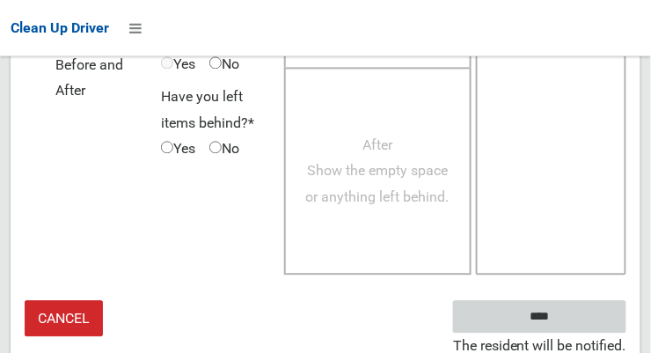
click at [591, 305] on input "****" at bounding box center [539, 316] width 173 height 33
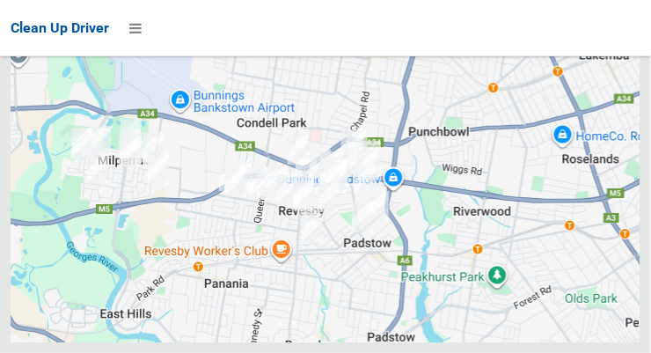
scroll to position [13167, 0]
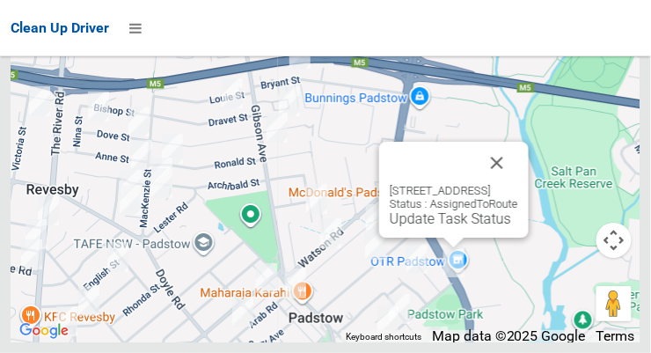
click at [535, 200] on div "56A Banks Street, PADSTOW NSW 2211 Status : AssignedToRoute Update Task Status" at bounding box center [326, 122] width 630 height 440
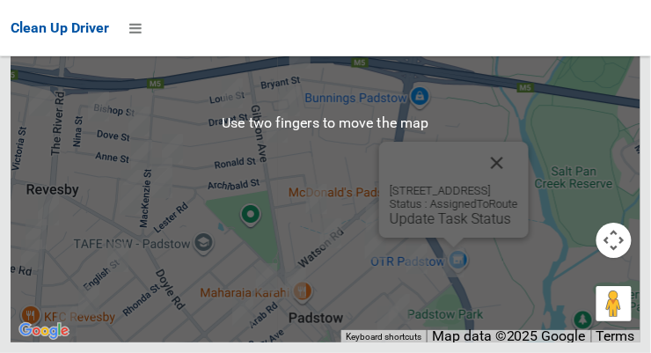
scroll to position [12986, 0]
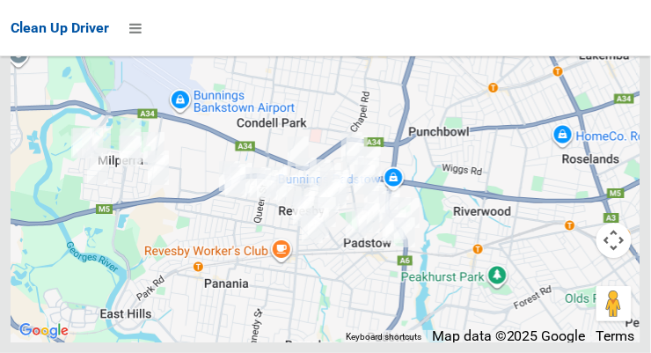
scroll to position [13168, 0]
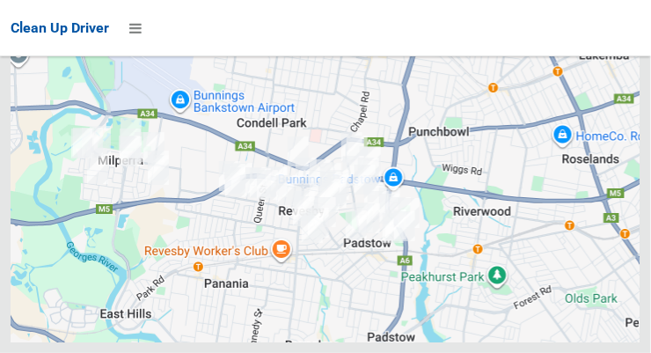
scroll to position [13168, 0]
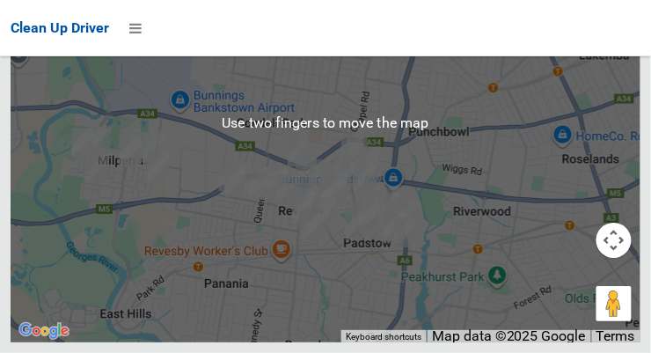
scroll to position [13138, 0]
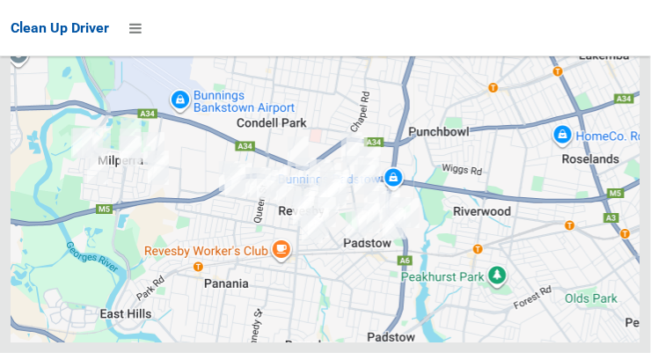
scroll to position [13138, 0]
